Goal: Navigation & Orientation: Understand site structure

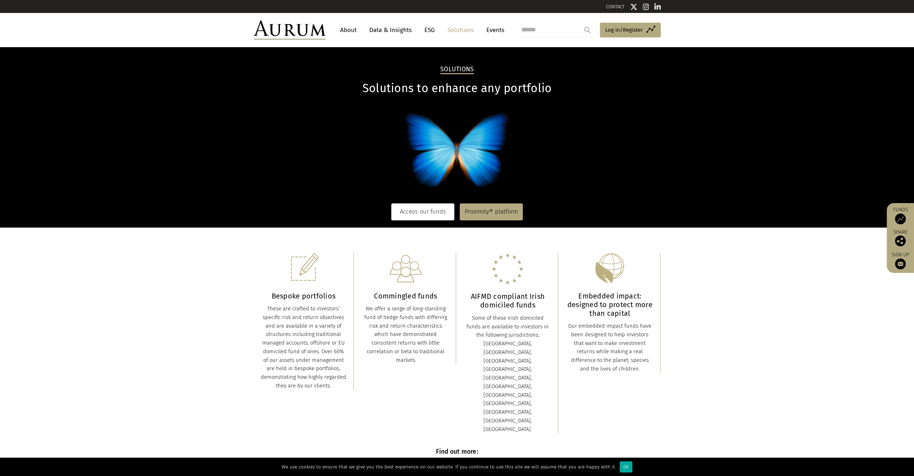
click at [434, 208] on link "Access our funds" at bounding box center [422, 212] width 63 height 17
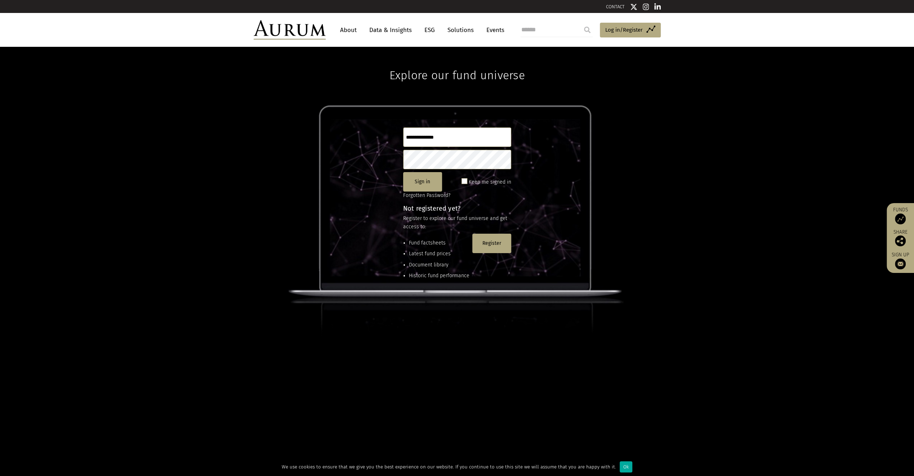
click at [353, 28] on link "About" at bounding box center [348, 29] width 24 height 13
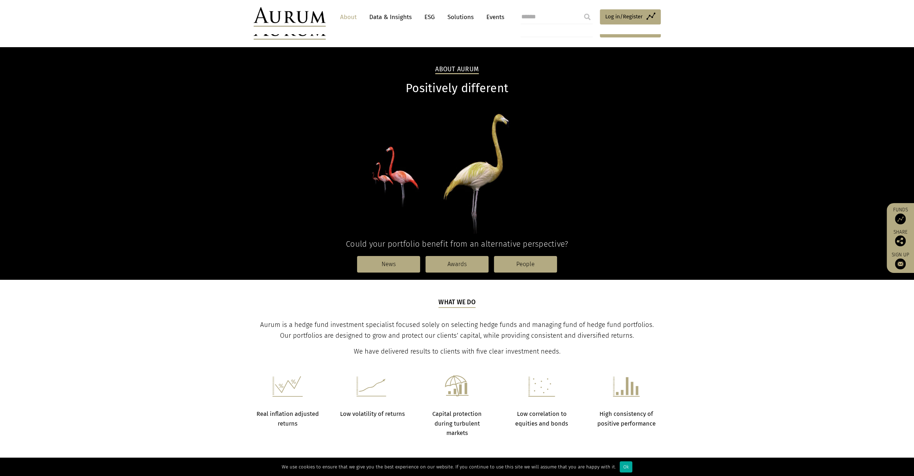
scroll to position [288, 0]
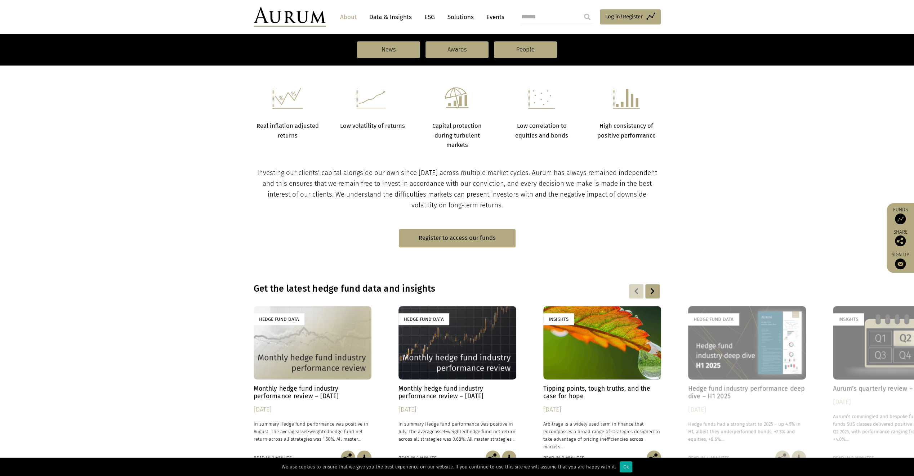
click at [476, 132] on strong "Capital protection during turbulent markets" at bounding box center [456, 135] width 49 height 26
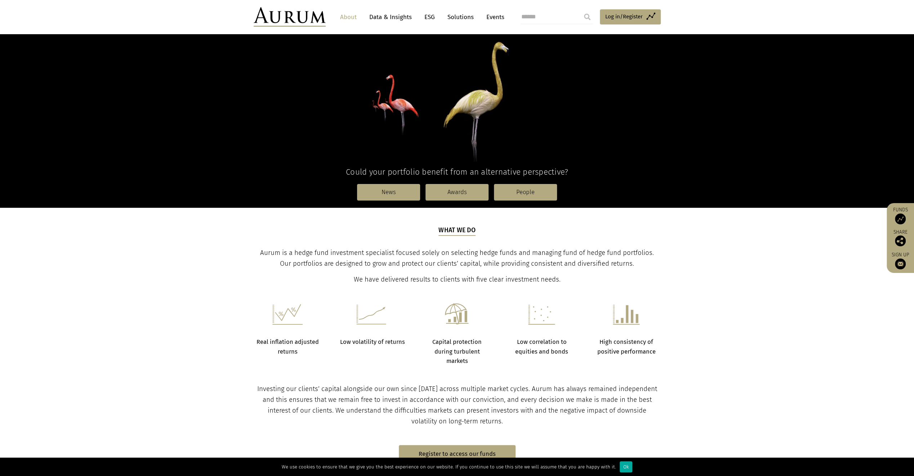
scroll to position [0, 0]
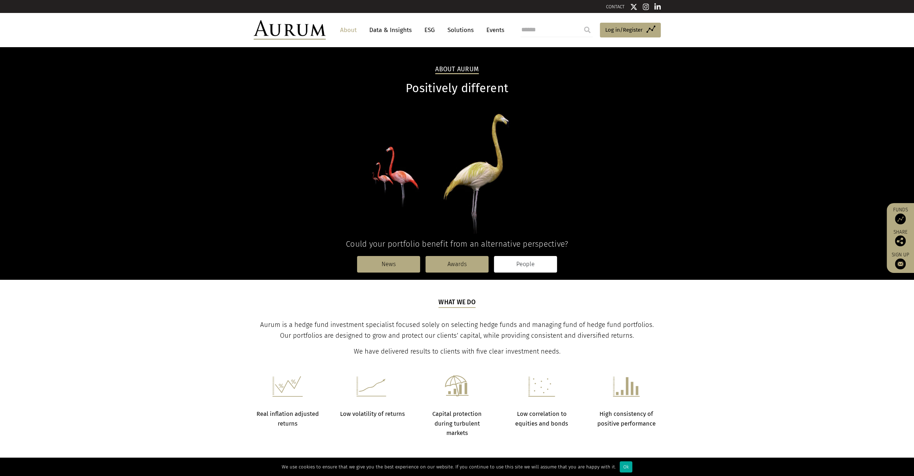
click at [524, 263] on link "People" at bounding box center [525, 264] width 63 height 17
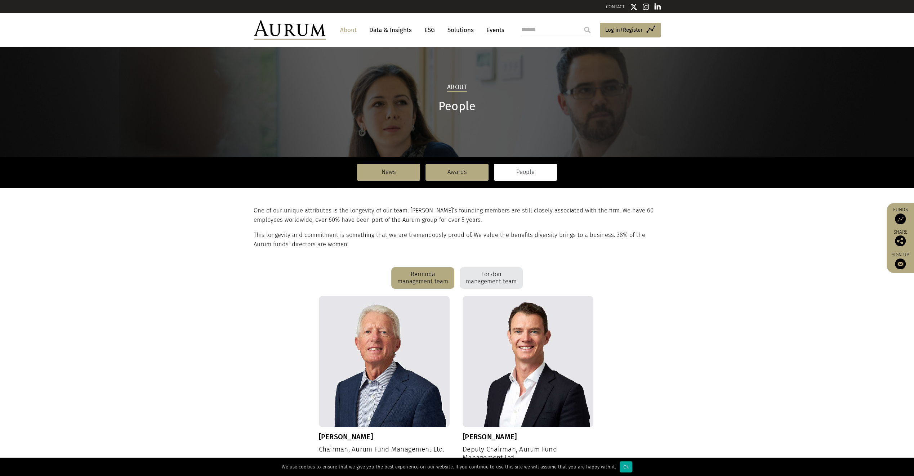
click at [388, 30] on link "Data & Insights" at bounding box center [391, 29] width 50 height 13
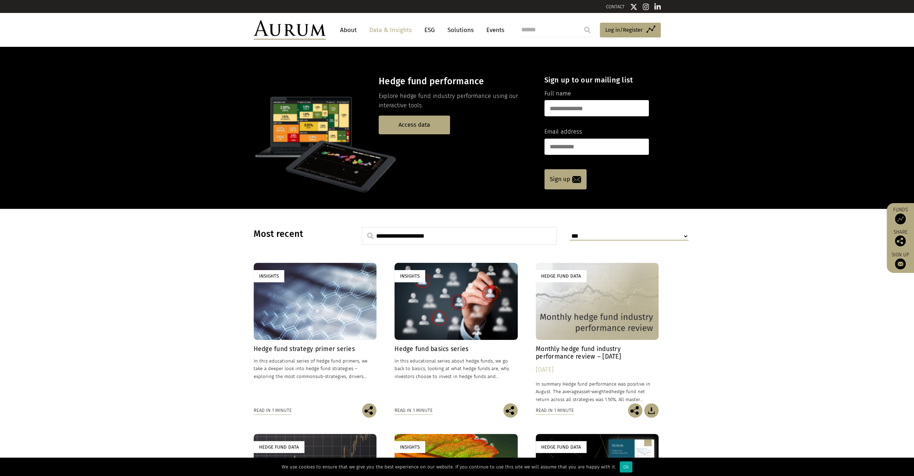
click at [436, 30] on link "ESG" at bounding box center [430, 29] width 18 height 13
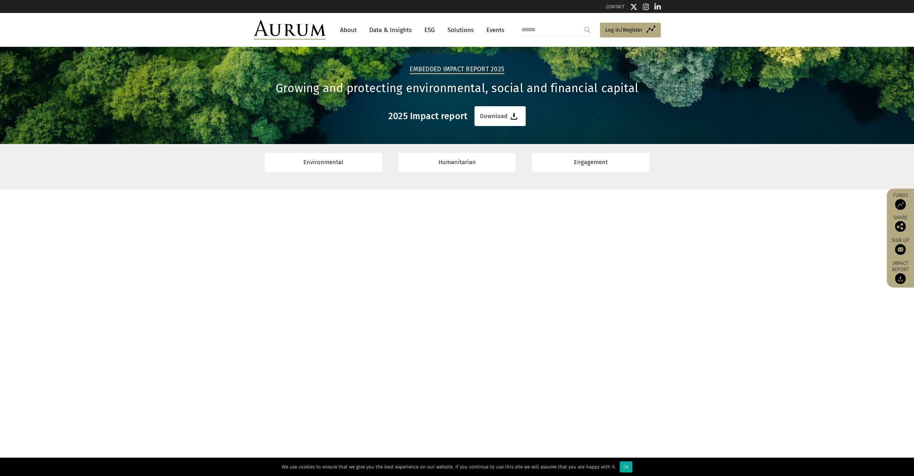
click at [467, 30] on link "Solutions" at bounding box center [461, 29] width 34 height 13
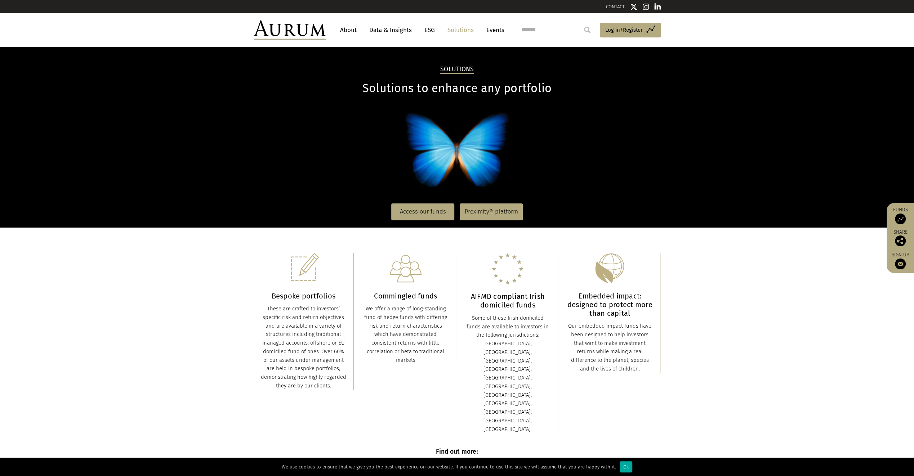
click at [493, 35] on link "Events" at bounding box center [494, 29] width 22 height 13
